Goal: Task Accomplishment & Management: Complete application form

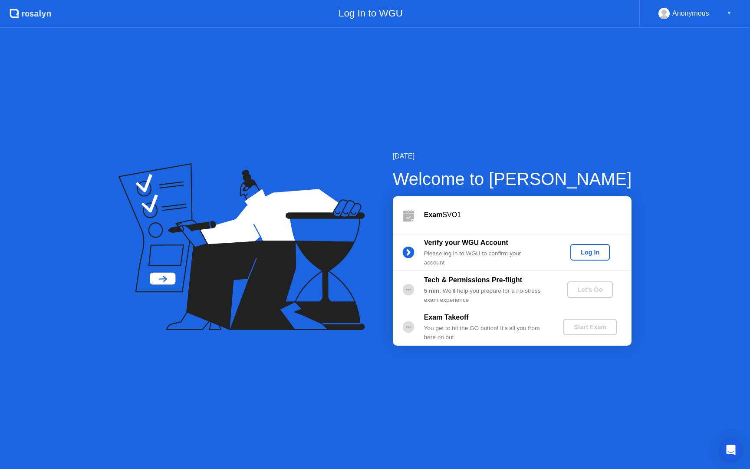
click at [586, 252] on div "Log In" at bounding box center [590, 252] width 33 height 7
click at [592, 288] on div "Let's Go" at bounding box center [590, 289] width 39 height 7
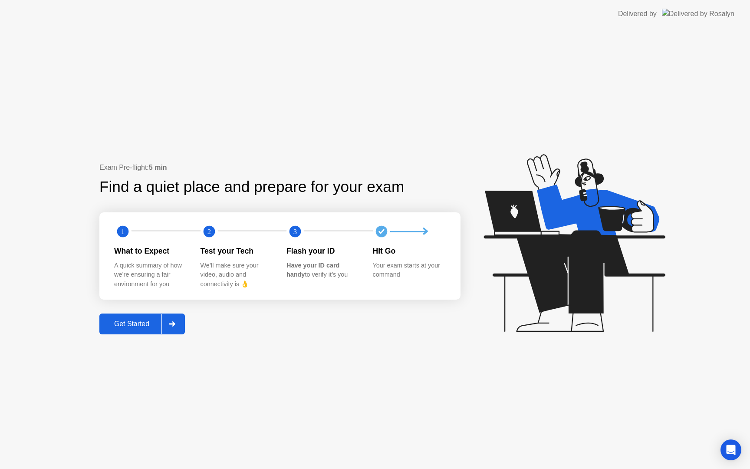
click at [135, 320] on div "Get Started" at bounding box center [131, 324] width 59 height 8
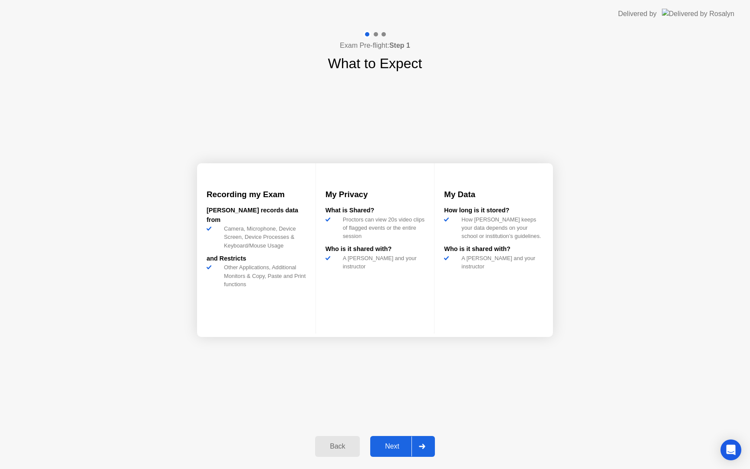
click at [393, 446] on div "Next" at bounding box center [392, 447] width 39 height 8
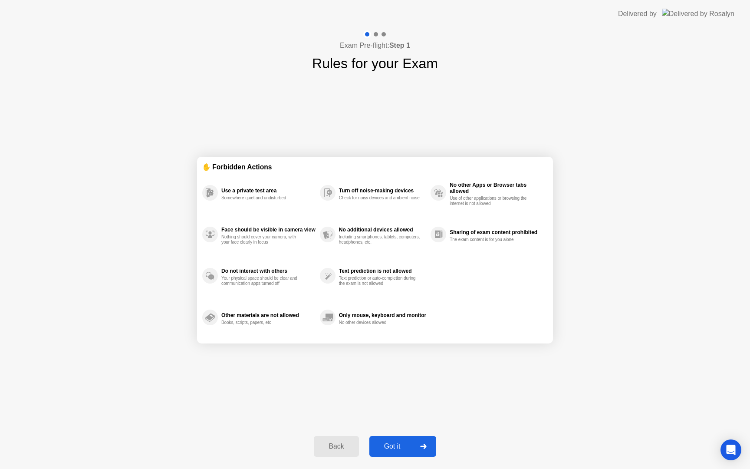
click at [394, 446] on div "Got it" at bounding box center [392, 447] width 41 height 8
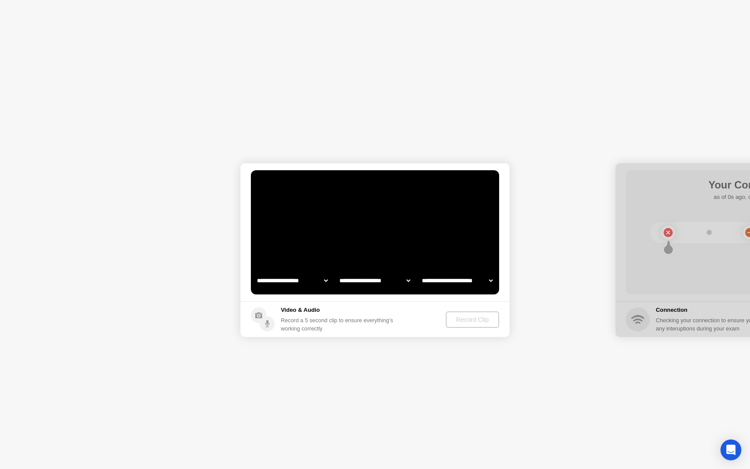
select select "**********"
select select "*******"
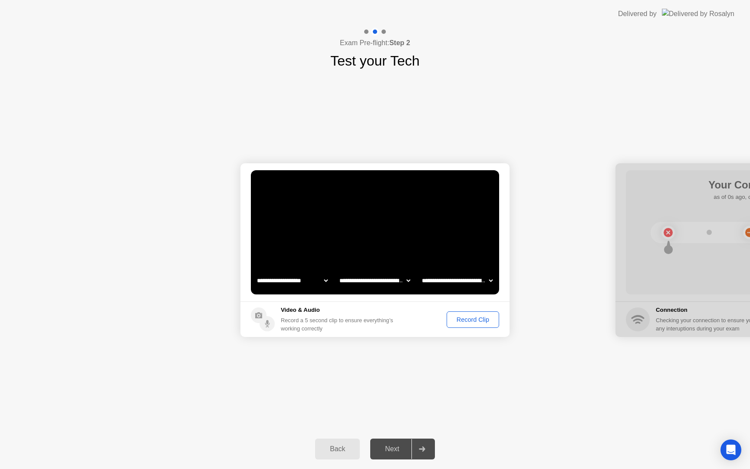
click at [312, 271] on video at bounding box center [375, 232] width 248 height 124
click at [313, 277] on select "**********" at bounding box center [292, 280] width 74 height 17
select select "**********"
click at [468, 316] on div "Record Clip" at bounding box center [473, 319] width 46 height 7
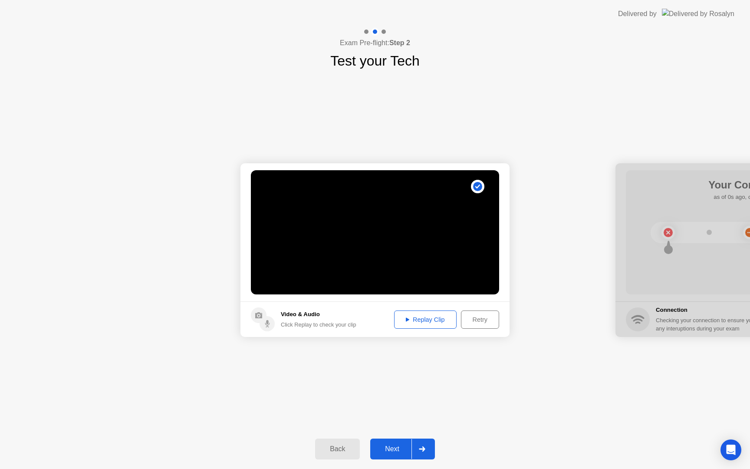
click at [393, 447] on div "Next" at bounding box center [392, 449] width 39 height 8
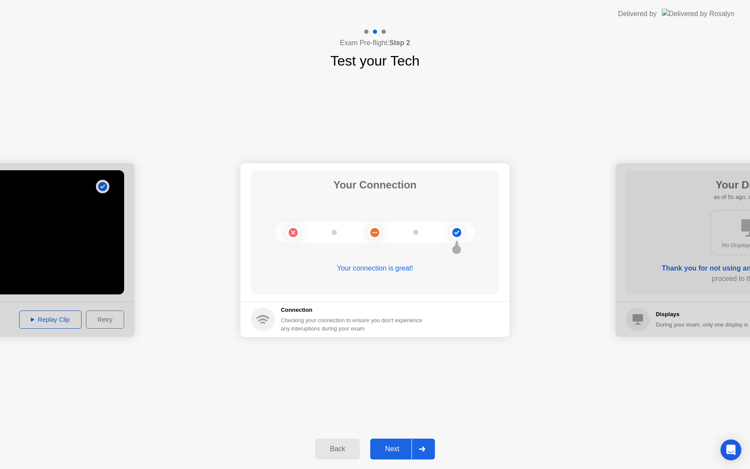
click at [397, 445] on div "Next" at bounding box center [392, 449] width 39 height 8
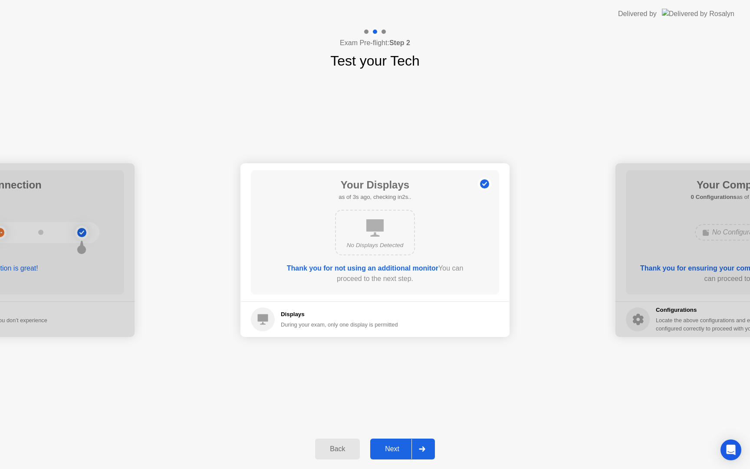
click at [395, 448] on div "Next" at bounding box center [392, 449] width 39 height 8
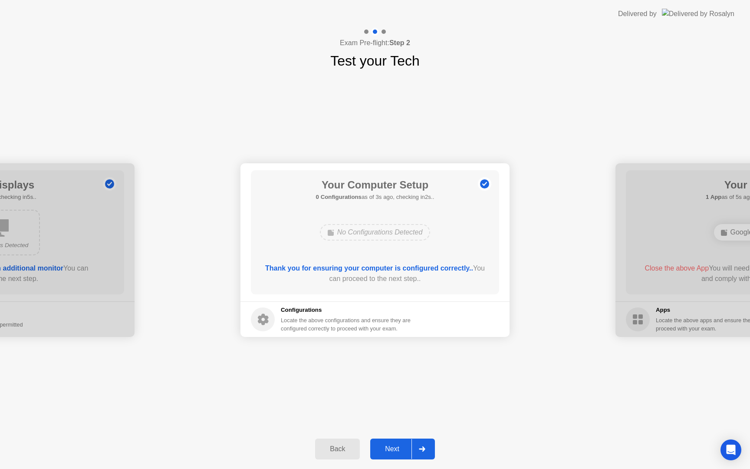
click at [395, 449] on div "Next" at bounding box center [392, 449] width 39 height 8
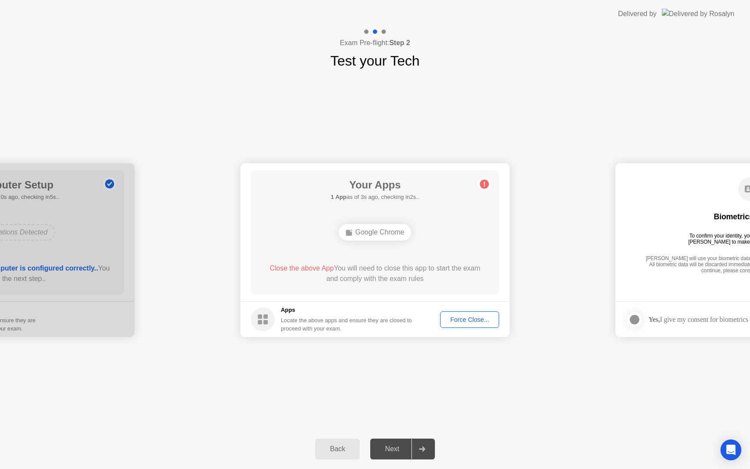
click at [470, 320] on div "Force Close..." at bounding box center [469, 319] width 53 height 7
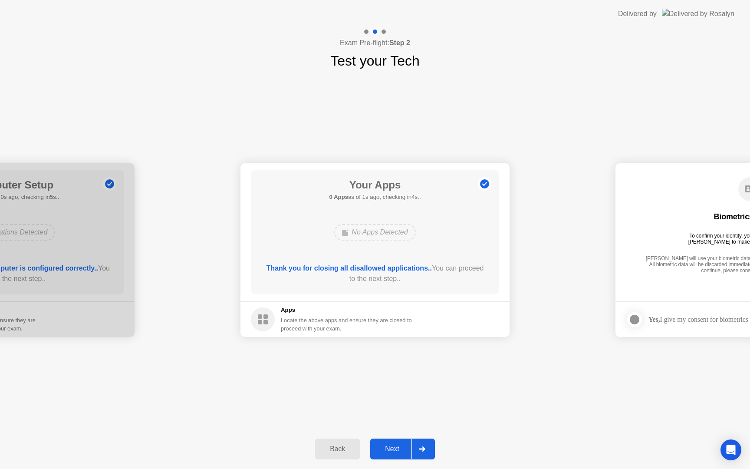
click at [392, 449] on div "Next" at bounding box center [392, 449] width 39 height 8
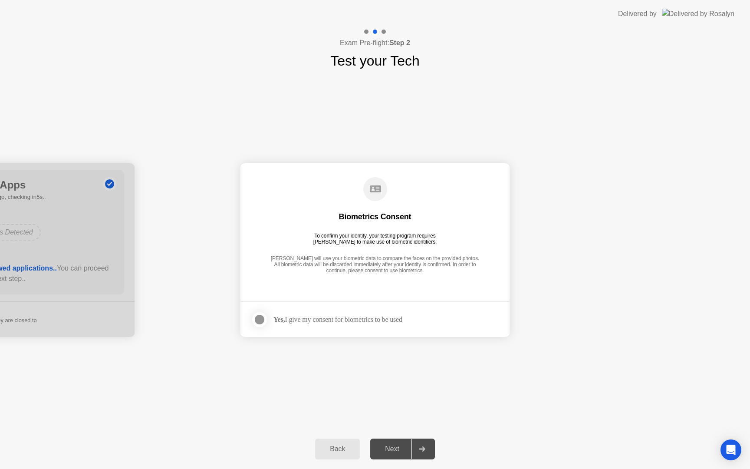
click at [420, 291] on main "Biometrics Consent To confirm your identity, your testing program requires [PER…" at bounding box center [375, 232] width 269 height 138
click at [263, 322] on div at bounding box center [259, 319] width 10 height 10
click at [396, 449] on div "Next" at bounding box center [392, 449] width 39 height 8
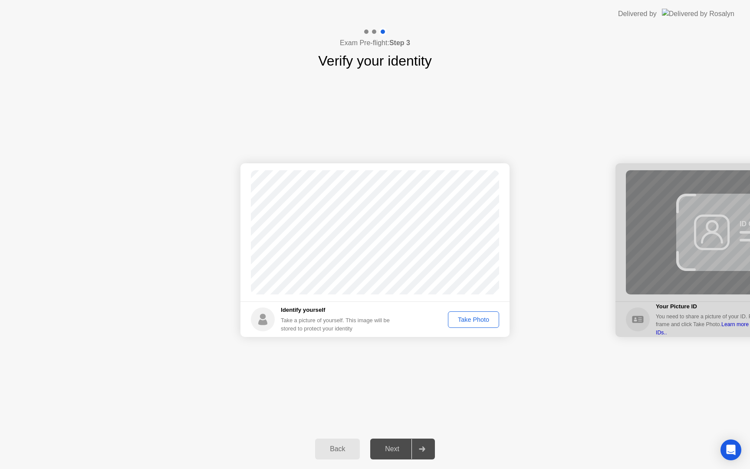
click at [471, 319] on div "Take Photo" at bounding box center [473, 319] width 45 height 7
click at [390, 449] on div "Next" at bounding box center [392, 449] width 39 height 8
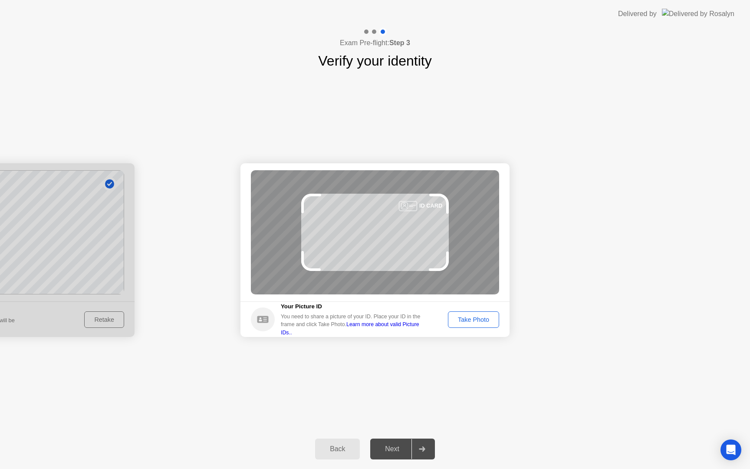
click at [483, 320] on div "Take Photo" at bounding box center [473, 319] width 45 height 7
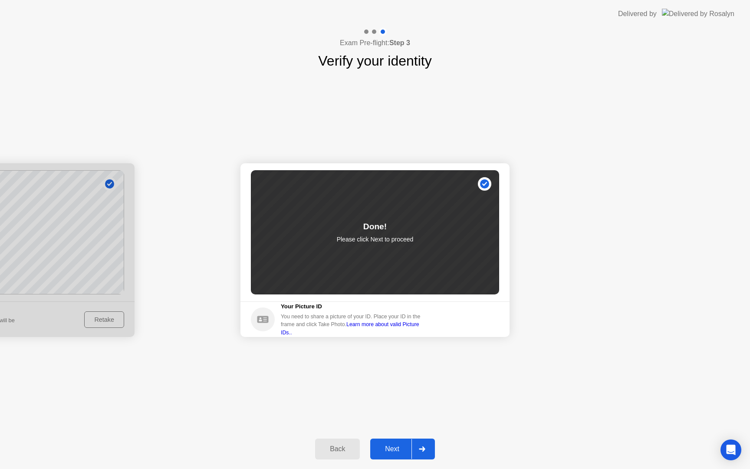
click at [405, 453] on div "Next" at bounding box center [392, 449] width 39 height 8
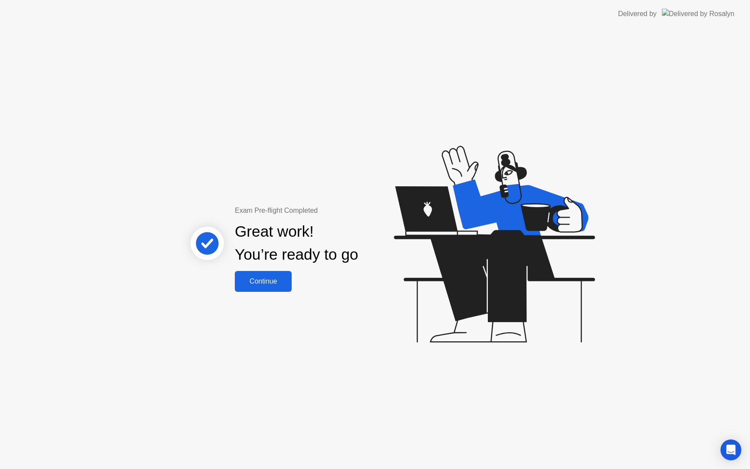
click at [273, 285] on div "Continue" at bounding box center [264, 282] width 52 height 8
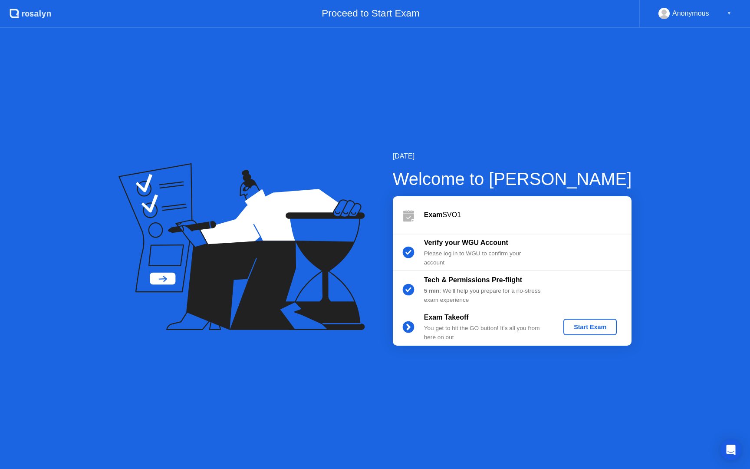
click at [595, 324] on div "Start Exam" at bounding box center [590, 327] width 46 height 7
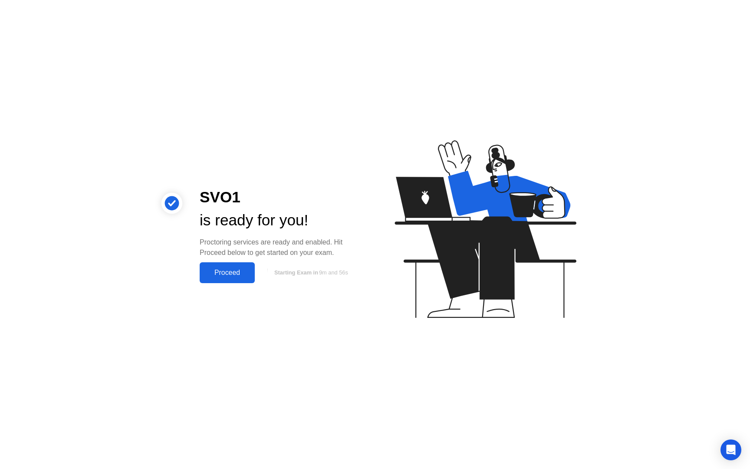
click at [235, 269] on div "Proceed" at bounding box center [227, 273] width 50 height 8
